Goal: Check status: Check status

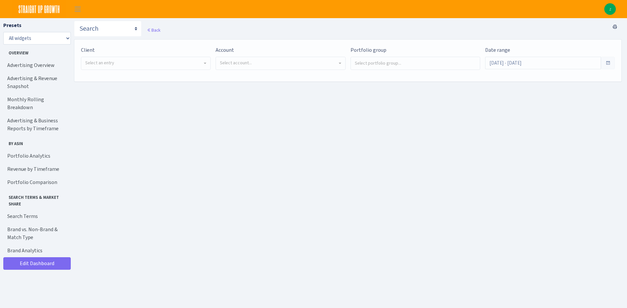
click at [134, 66] on span "Select an entry" at bounding box center [143, 63] width 117 height 7
select select "444"
select select
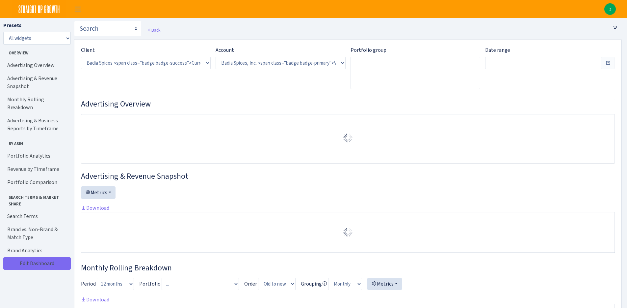
select select "2762984522817418"
type input "[DATE] - [DATE]"
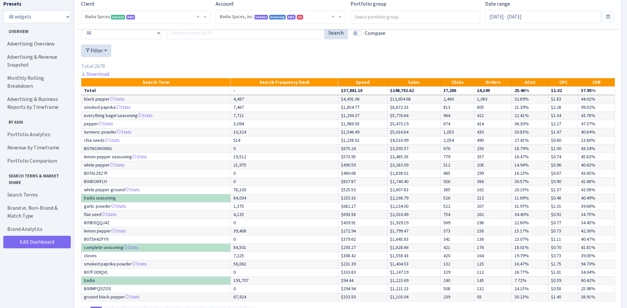
scroll to position [2682, 0]
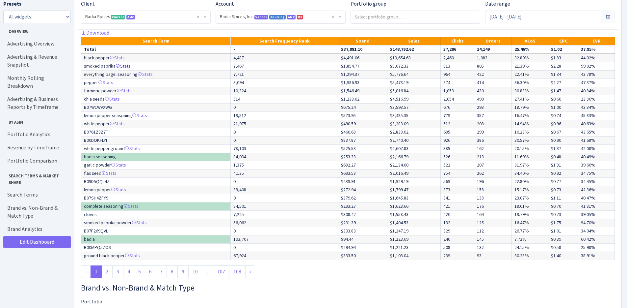
click at [128, 69] on link "Stats" at bounding box center [123, 66] width 15 height 6
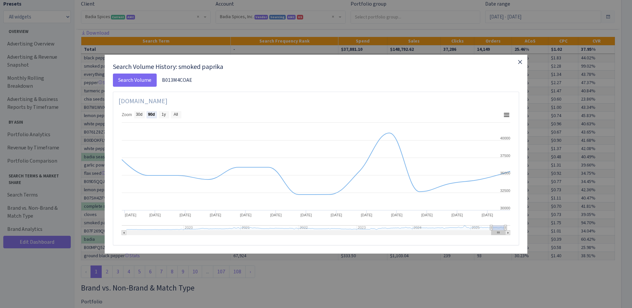
click at [520, 64] on icon "button" at bounding box center [520, 62] width 8 height 8
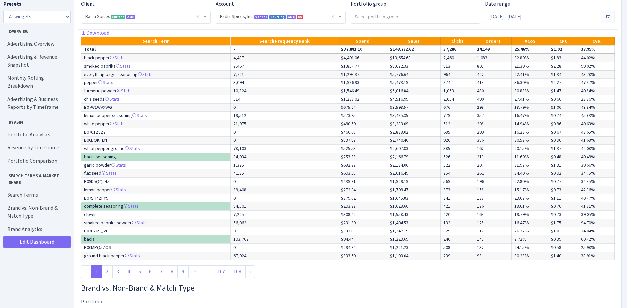
scroll to position [0, 56]
click at [208, 29] on div "Total: 2678" at bounding box center [348, 25] width 534 height 8
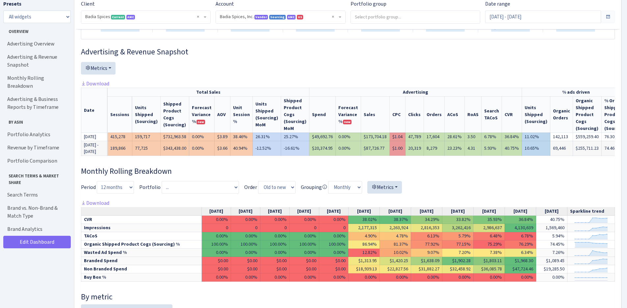
scroll to position [39, 0]
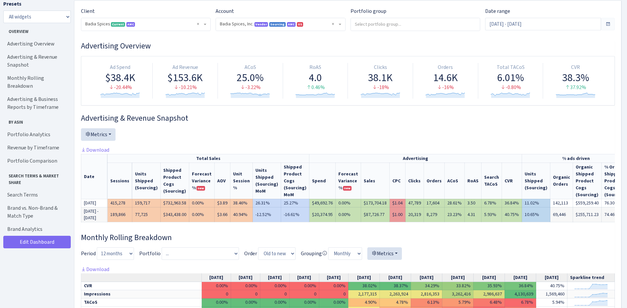
click at [267, 137] on div at bounding box center [212, 137] width 262 height 18
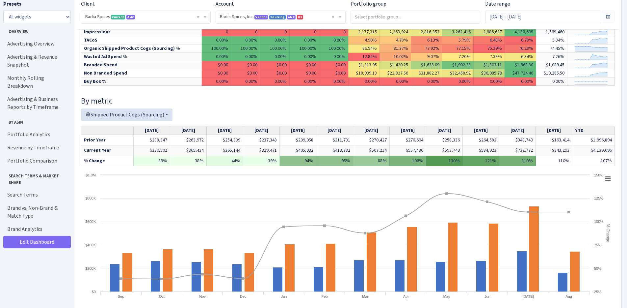
scroll to position [310, 0]
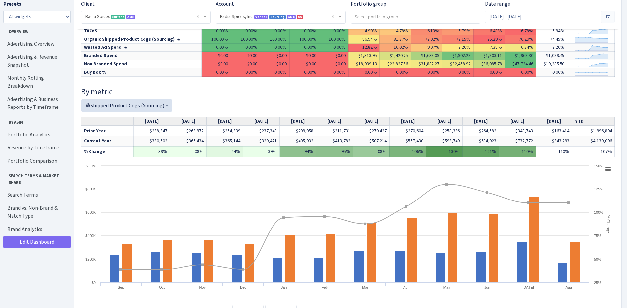
click at [262, 97] on h4 "By metric" at bounding box center [348, 92] width 534 height 10
